Goal: Task Accomplishment & Management: Manage account settings

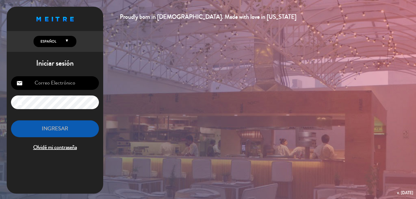
click at [54, 83] on input "email" at bounding box center [55, 83] width 88 height 14
type input "[EMAIL_ADDRESS][DOMAIN_NAME]"
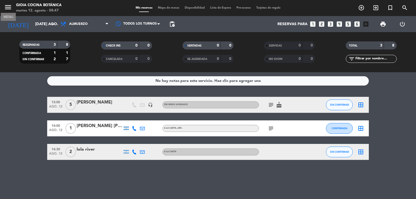
click at [8, 8] on icon "menu" at bounding box center [8, 7] width 8 height 8
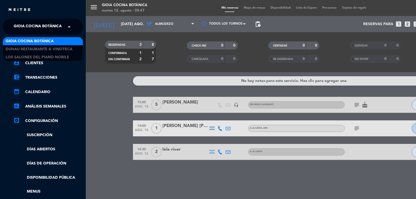
click at [28, 26] on span "Gioia Cocina Botánica" at bounding box center [38, 26] width 48 height 11
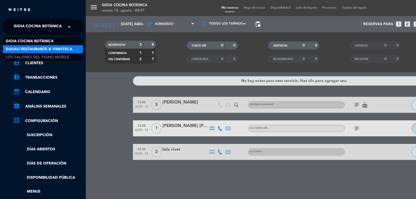
click at [24, 52] on span "Duhau Restaurante & Vinoteca" at bounding box center [39, 49] width 67 height 6
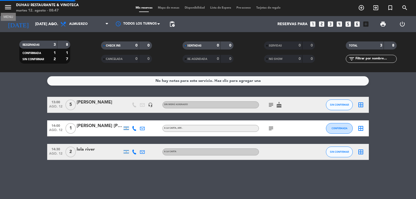
click at [6, 6] on icon "menu" at bounding box center [8, 7] width 8 height 8
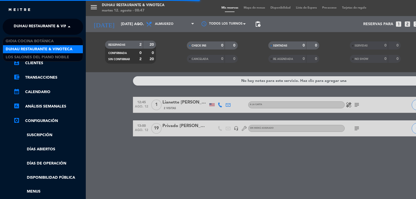
click at [27, 29] on span "Duhau Restaurante & Vinoteca" at bounding box center [47, 26] width 67 height 11
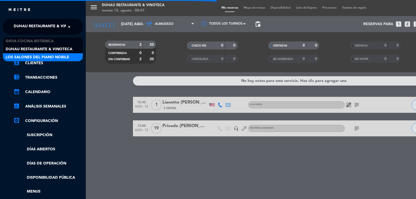
click at [20, 57] on span "Los Salones del Piano Nobile" at bounding box center [38, 57] width 64 height 6
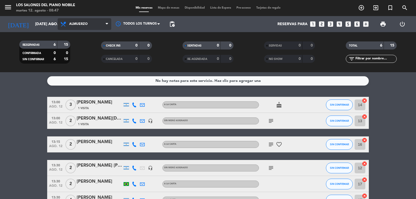
click at [86, 26] on span "Almuerzo" at bounding box center [85, 24] width 54 height 12
click at [70, 58] on div "menu Los Salones del Piano [PERSON_NAME] martes 12. agosto - 08:47 Mis reservas…" at bounding box center [208, 36] width 416 height 72
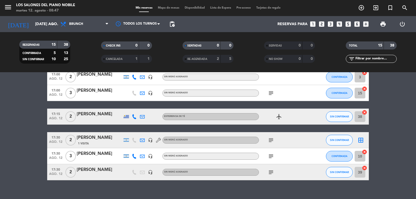
scroll to position [211, 0]
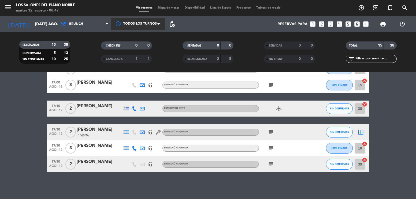
click at [135, 23] on div at bounding box center [138, 24] width 54 height 12
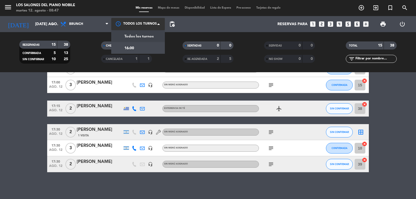
click at [135, 38] on span "Todos los turnos" at bounding box center [138, 36] width 29 height 6
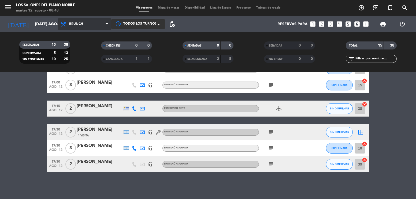
click at [92, 28] on span "Brunch" at bounding box center [85, 24] width 54 height 12
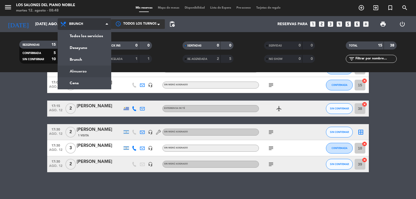
click at [79, 70] on div "menu Los Salones del Piano [PERSON_NAME] martes 12. agosto - 08:48 Mis reservas…" at bounding box center [208, 36] width 416 height 72
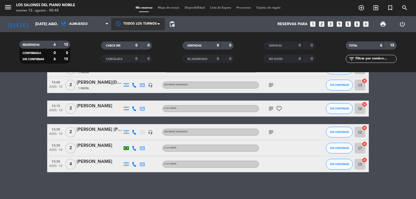
scroll to position [9, 0]
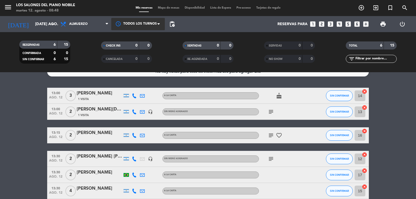
click at [80, 161] on div at bounding box center [100, 163] width 46 height 4
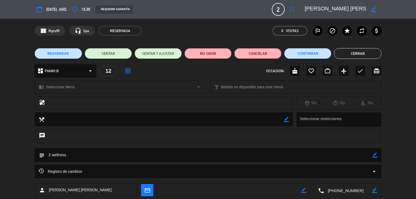
click at [254, 57] on button "Cancelar" at bounding box center [257, 53] width 47 height 11
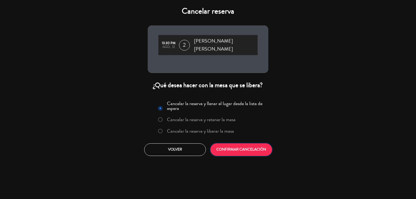
click at [228, 147] on button "CONFIRMAR CANCELACIÓN" at bounding box center [241, 150] width 62 height 13
